Goal: Task Accomplishment & Management: Use online tool/utility

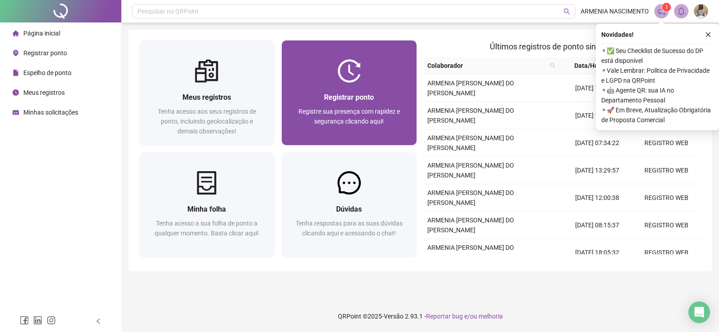
click at [398, 89] on div "Registrar ponto Registre sua presença com rapidez e segurança clicando aqui!" at bounding box center [349, 114] width 135 height 63
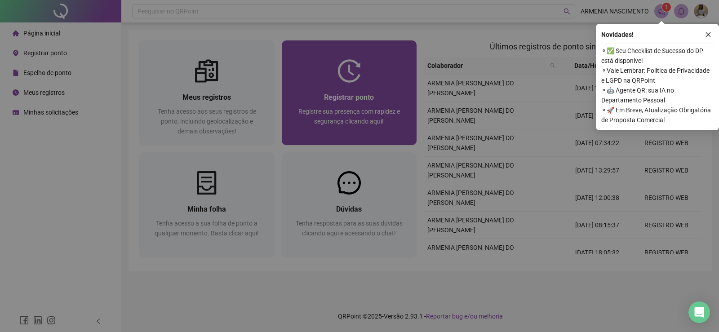
click at [398, 116] on h3 "Empregador :" at bounding box center [359, 122] width 293 height 12
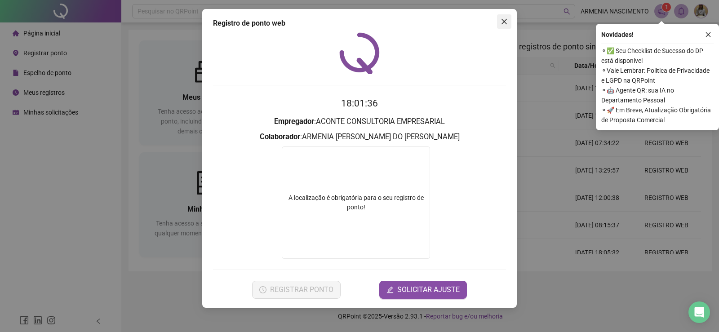
click at [504, 24] on icon "close" at bounding box center [504, 21] width 7 height 7
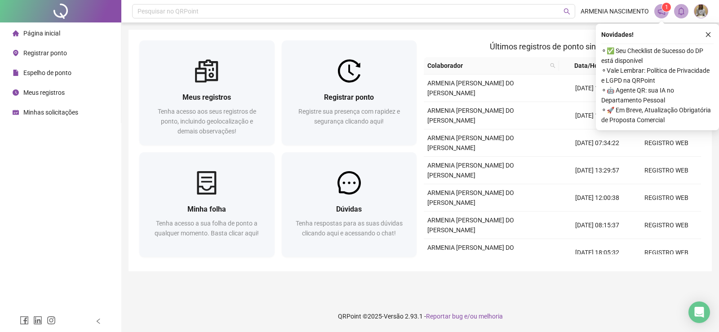
click at [699, 13] on img at bounding box center [701, 10] width 13 height 13
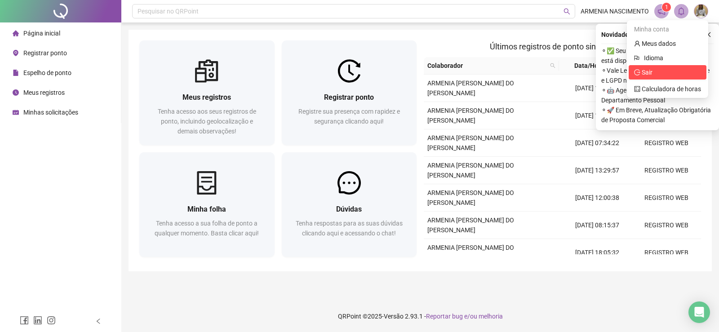
click at [650, 73] on span "Sair" at bounding box center [647, 72] width 11 height 7
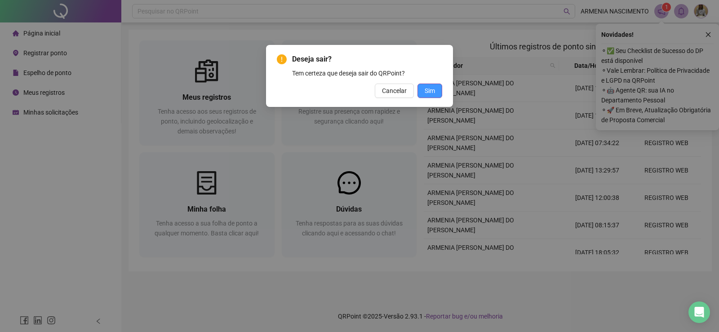
click at [433, 93] on span "Sim" at bounding box center [430, 91] width 10 height 10
